Goal: Information Seeking & Learning: Learn about a topic

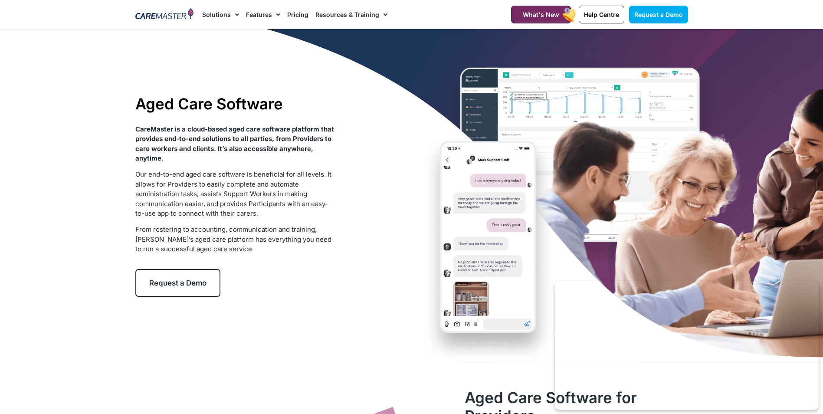
click at [297, 13] on link "Pricing" at bounding box center [297, 14] width 21 height 29
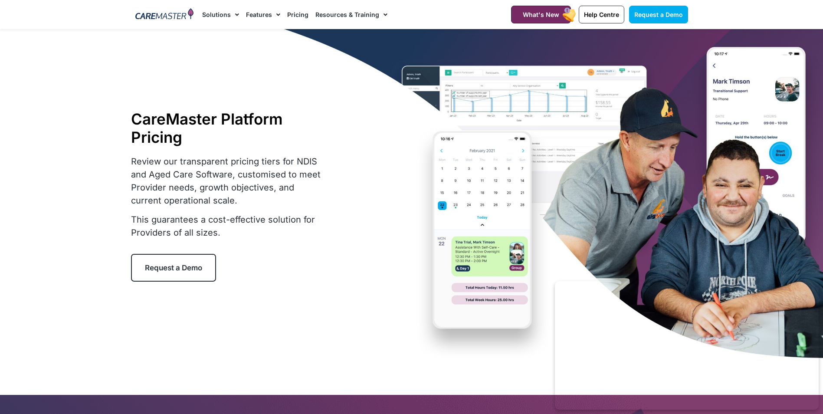
click at [295, 15] on link "Pricing" at bounding box center [297, 14] width 21 height 29
